Goal: Task Accomplishment & Management: Use online tool/utility

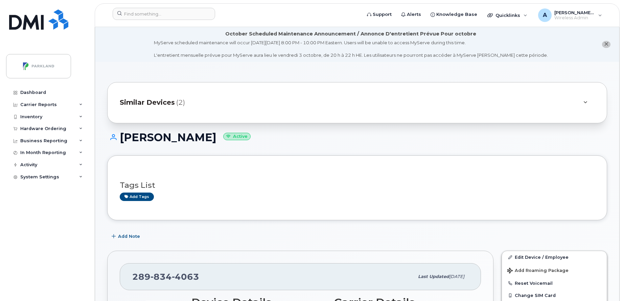
scroll to position [194, 0]
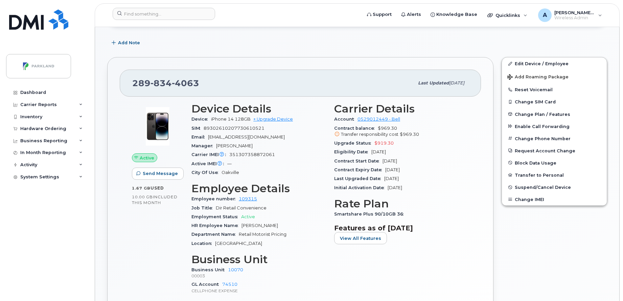
click at [200, 6] on header "Support Alerts Knowledge Base Quicklinks Suspend / Cancel Device Change SIM Car…" at bounding box center [357, 15] width 525 height 24
click at [190, 14] on input at bounding box center [164, 14] width 102 height 12
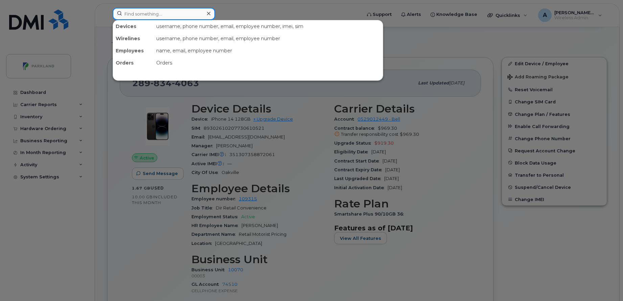
paste input "Ryan De Guzman"
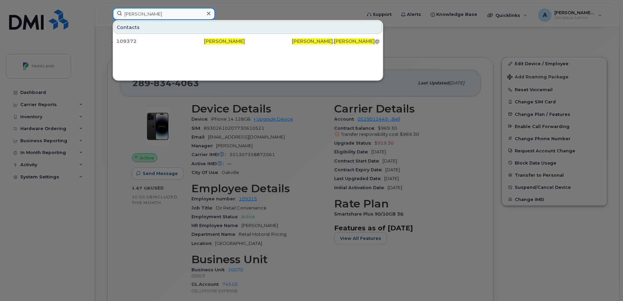
paste input "Jonathan Young"
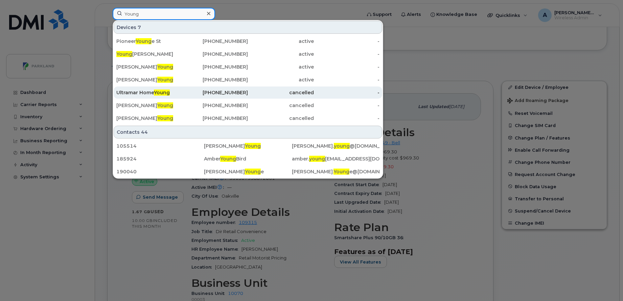
scroll to position [169, 0]
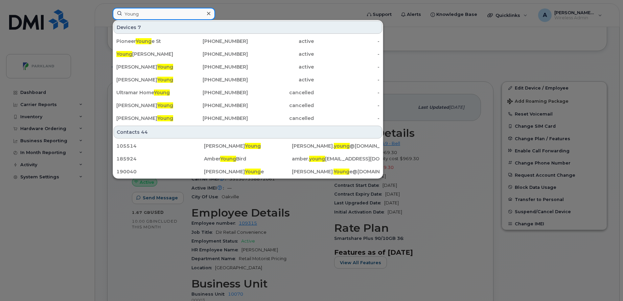
paste input "[PERSON_NAME]"
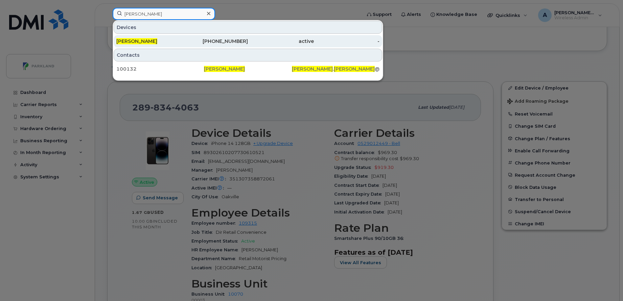
type input "[PERSON_NAME]"
click at [175, 42] on div "[PERSON_NAME]" at bounding box center [149, 41] width 66 height 7
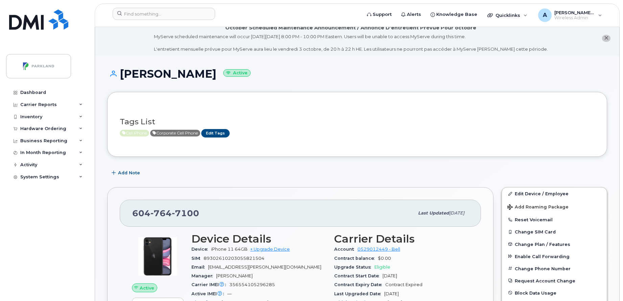
scroll to position [8, 0]
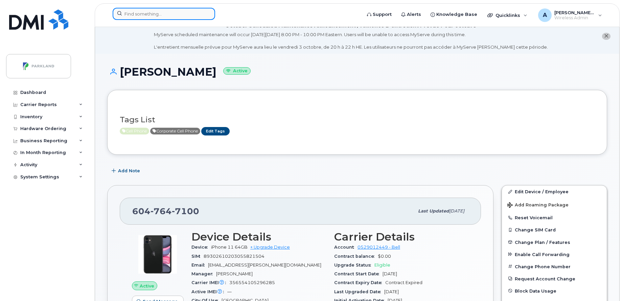
click at [188, 11] on input at bounding box center [164, 14] width 102 height 12
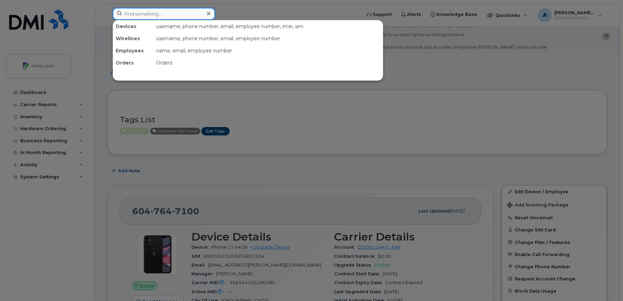
paste input "[PERSON_NAME]"
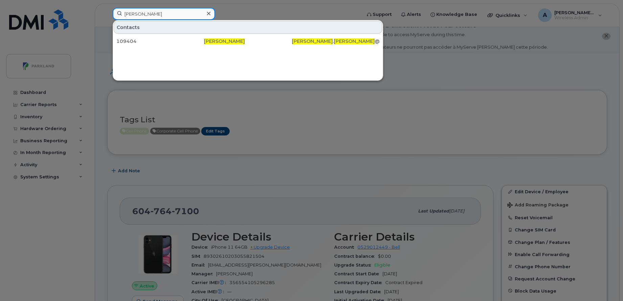
type input "[PERSON_NAME]"
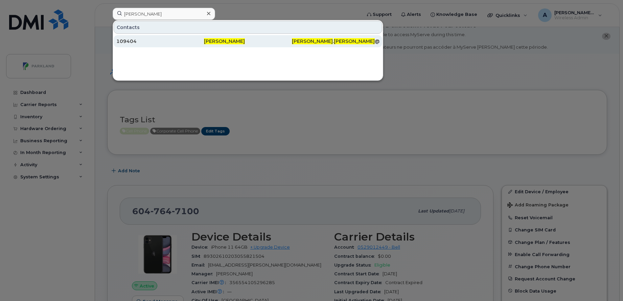
click at [248, 37] on div "Roy Thomas" at bounding box center [248, 41] width 88 height 12
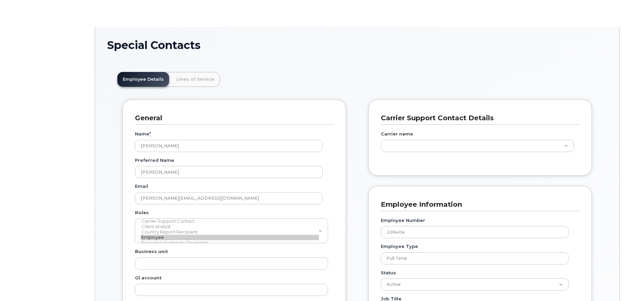
scroll to position [20, 0]
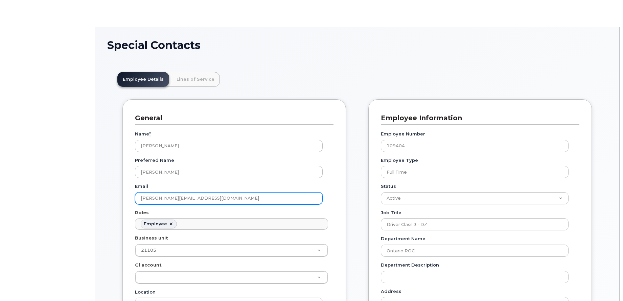
type input "586893"
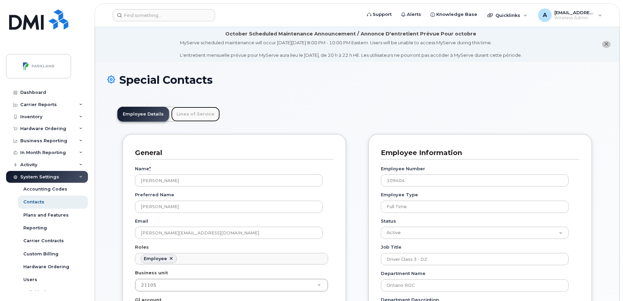
click at [197, 111] on link "Lines of Service" at bounding box center [195, 114] width 49 height 15
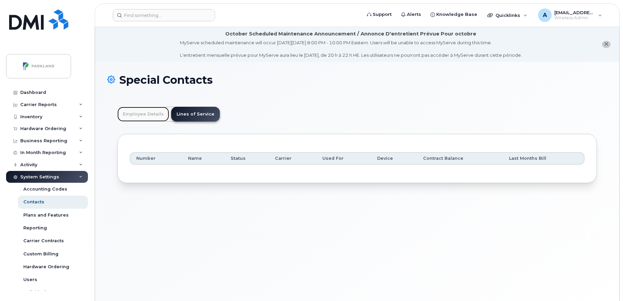
click at [145, 114] on link "Employee Details" at bounding box center [143, 114] width 52 height 15
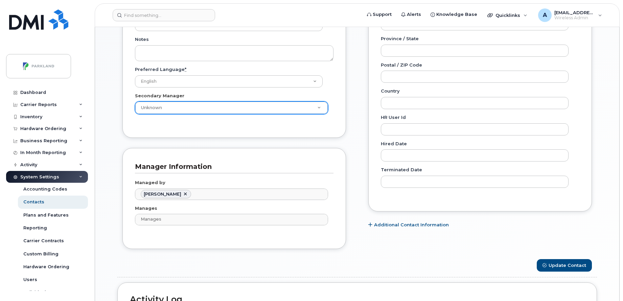
scroll to position [0, 0]
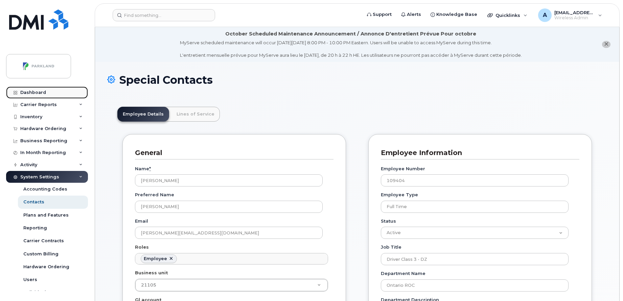
click at [37, 89] on link "Dashboard" at bounding box center [47, 93] width 82 height 12
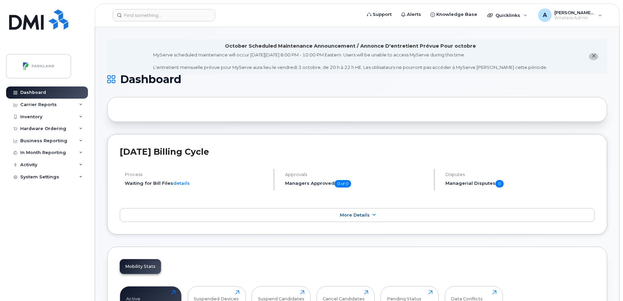
click at [44, 117] on div "Inventory" at bounding box center [47, 117] width 82 height 12
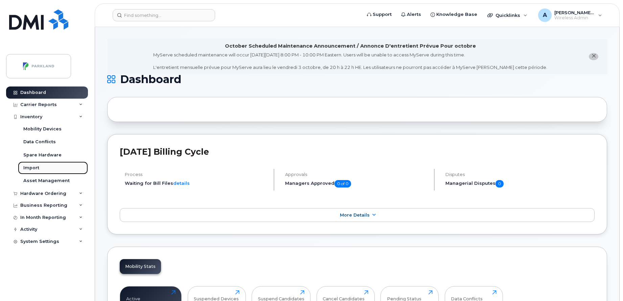
click at [41, 167] on link "Import" at bounding box center [53, 168] width 70 height 13
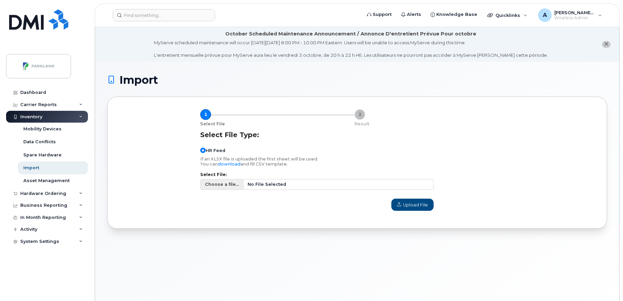
click at [214, 183] on span "Choose a file..." at bounding box center [222, 184] width 34 height 6
click at [214, 183] on input "Choose a file... No File Selected" at bounding box center [316, 184] width 233 height 11
type input "C:\fakepath\HR Reports - Active Employees (1st October 2025).csv"
click at [428, 206] on button "Upload File" at bounding box center [412, 205] width 42 height 12
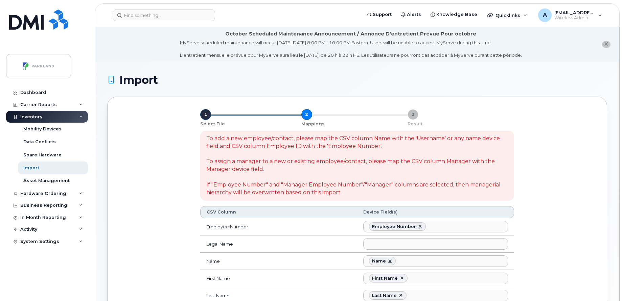
select select
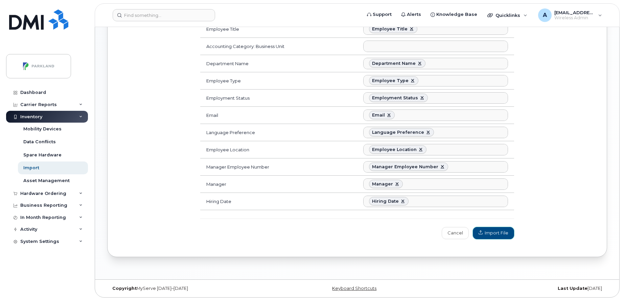
click at [495, 236] on span "Import File" at bounding box center [494, 233] width 30 height 6
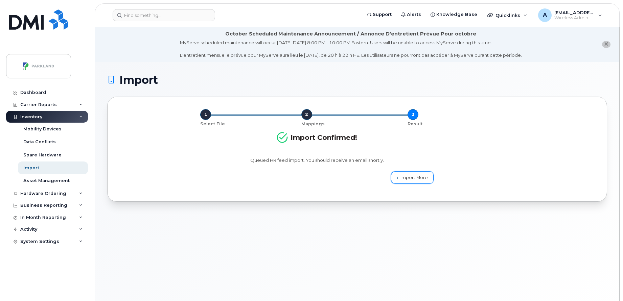
click at [420, 175] on link "Import More" at bounding box center [412, 178] width 43 height 12
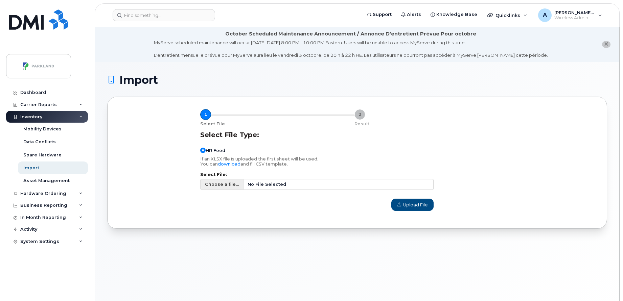
click at [229, 184] on span "Choose a file..." at bounding box center [222, 184] width 34 height 6
click at [229, 184] on input "Choose a file... No File Selected" at bounding box center [316, 184] width 233 height 11
type input "C:\fakepath\HR Reports - Terminated Employees (1st October 2025).csv"
click at [406, 203] on span "Upload File" at bounding box center [412, 205] width 31 height 6
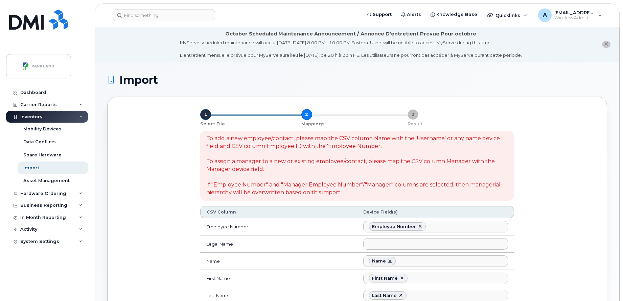
select select
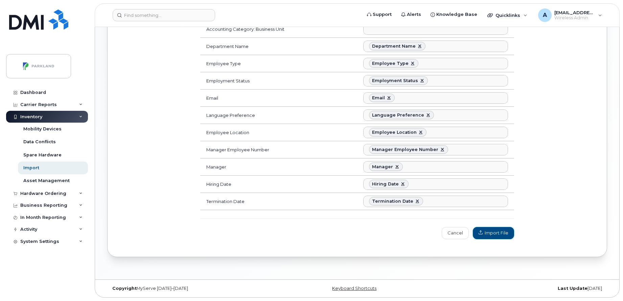
click at [493, 234] on span "Import File" at bounding box center [494, 233] width 30 height 6
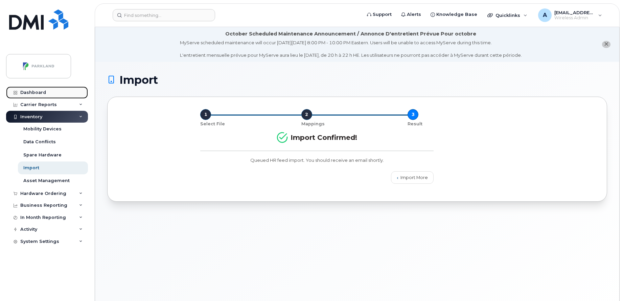
click at [37, 90] on div "Dashboard" at bounding box center [33, 92] width 26 height 5
